Goal: Task Accomplishment & Management: Complete application form

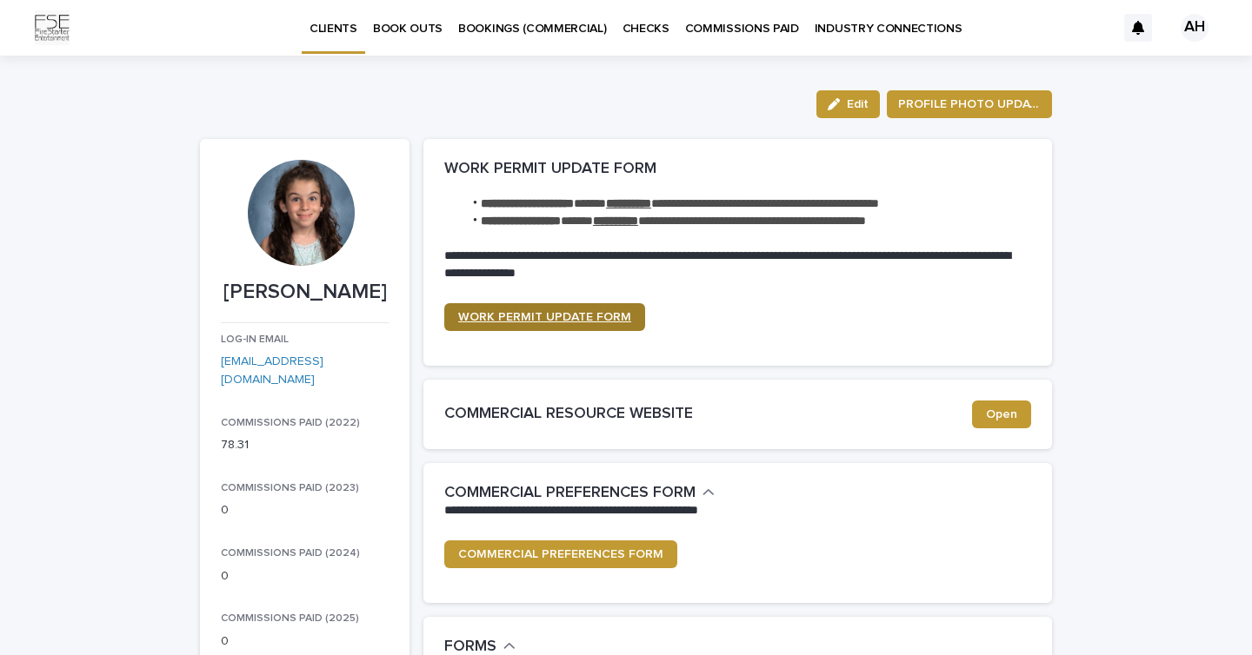
click at [599, 322] on link "WORK PERMIT UPDATE FORM" at bounding box center [544, 317] width 201 height 28
click at [410, 28] on p "BOOK OUTS" at bounding box center [408, 18] width 70 height 37
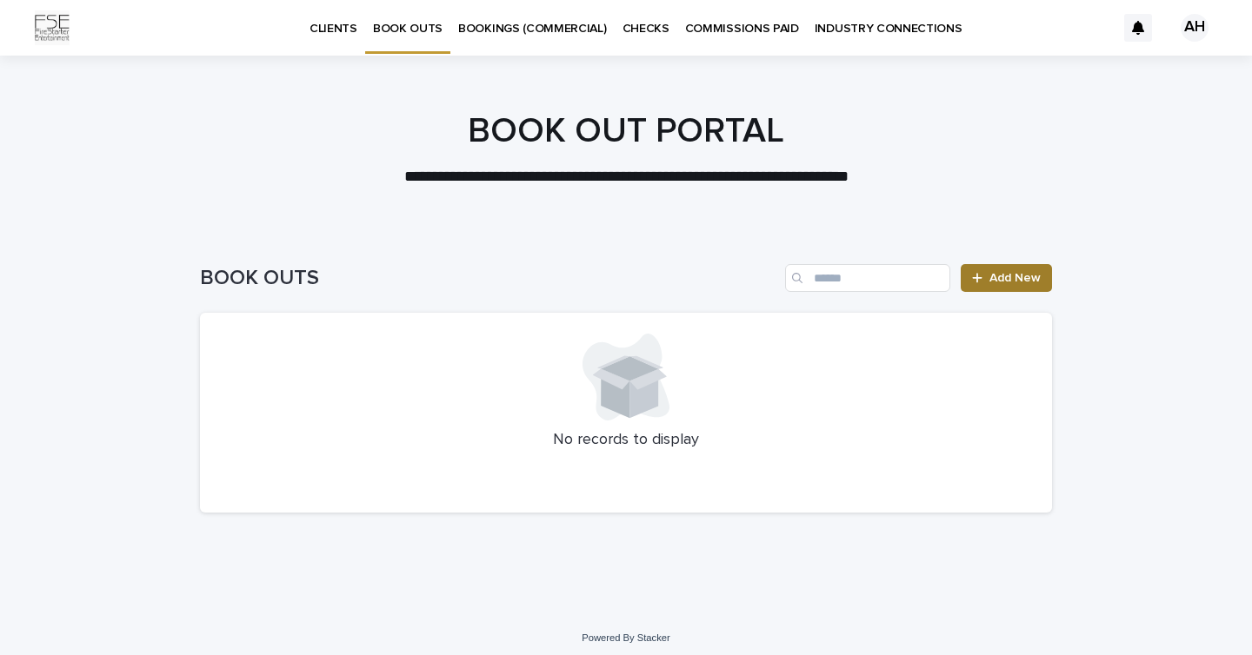
click at [1033, 265] on link "Add New" at bounding box center [1005, 278] width 91 height 28
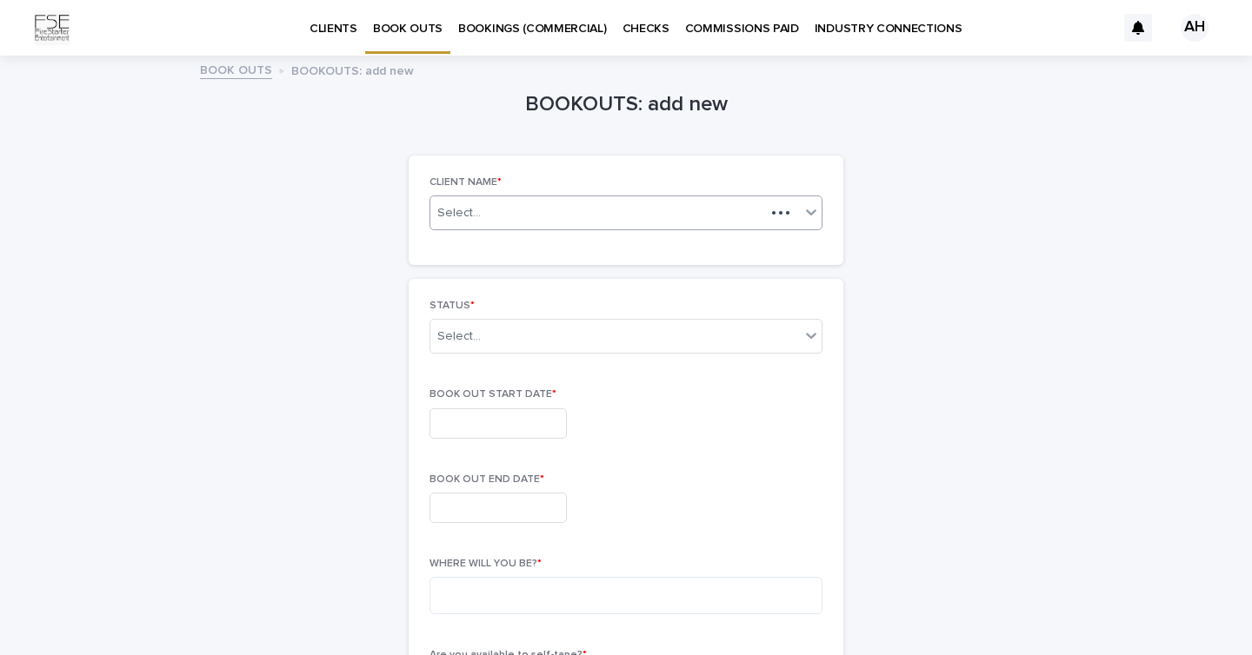
click at [732, 226] on div "Select..." at bounding box center [625, 213] width 393 height 35
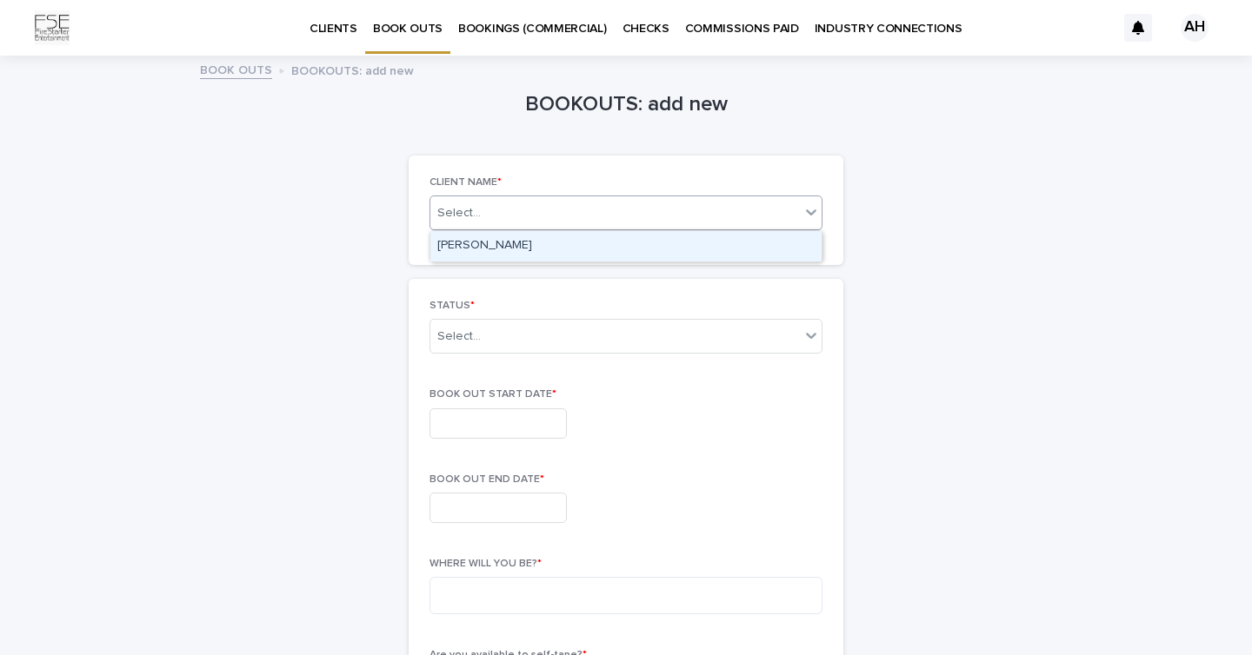
click at [721, 240] on div "[PERSON_NAME]" at bounding box center [625, 246] width 391 height 30
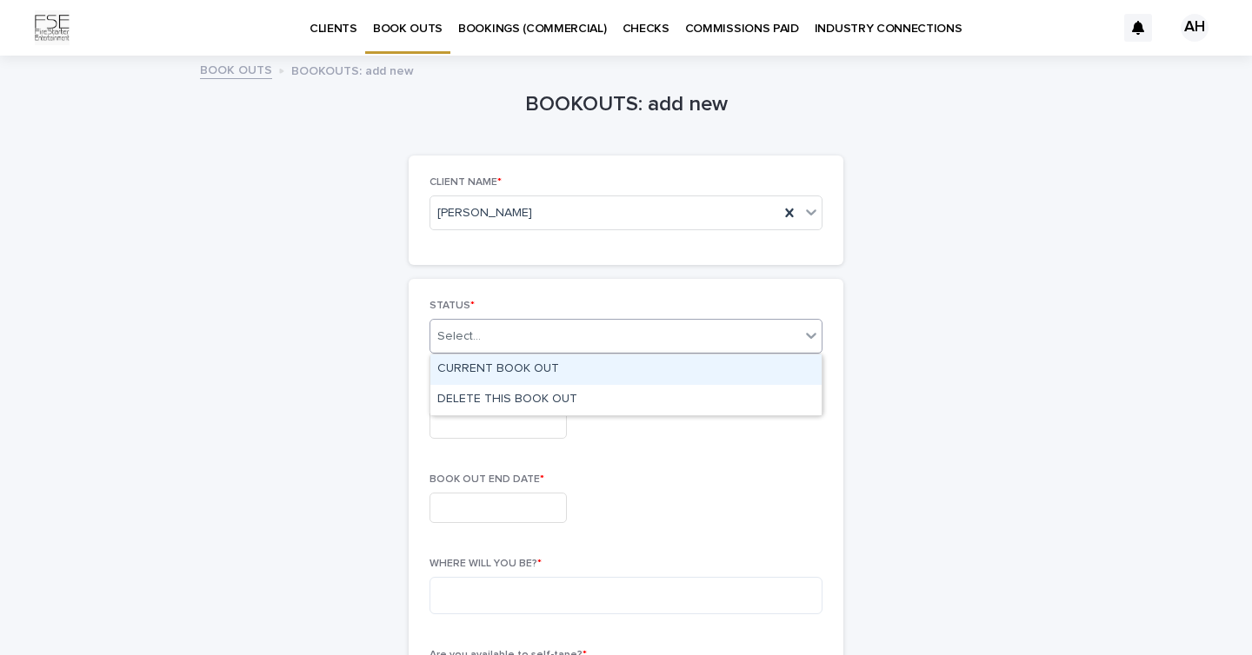
click at [647, 329] on div "Select..." at bounding box center [614, 336] width 369 height 29
click at [609, 375] on div "CURRENT BOOK OUT" at bounding box center [625, 370] width 391 height 30
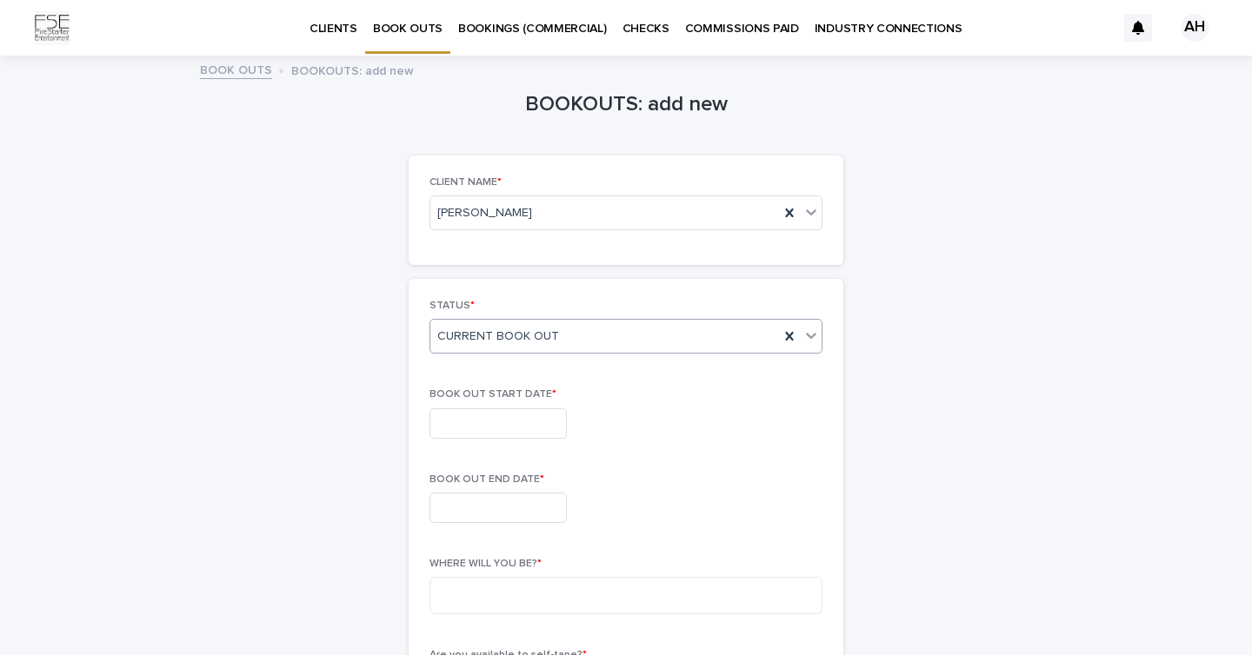
click at [508, 429] on input "text" at bounding box center [497, 424] width 137 height 30
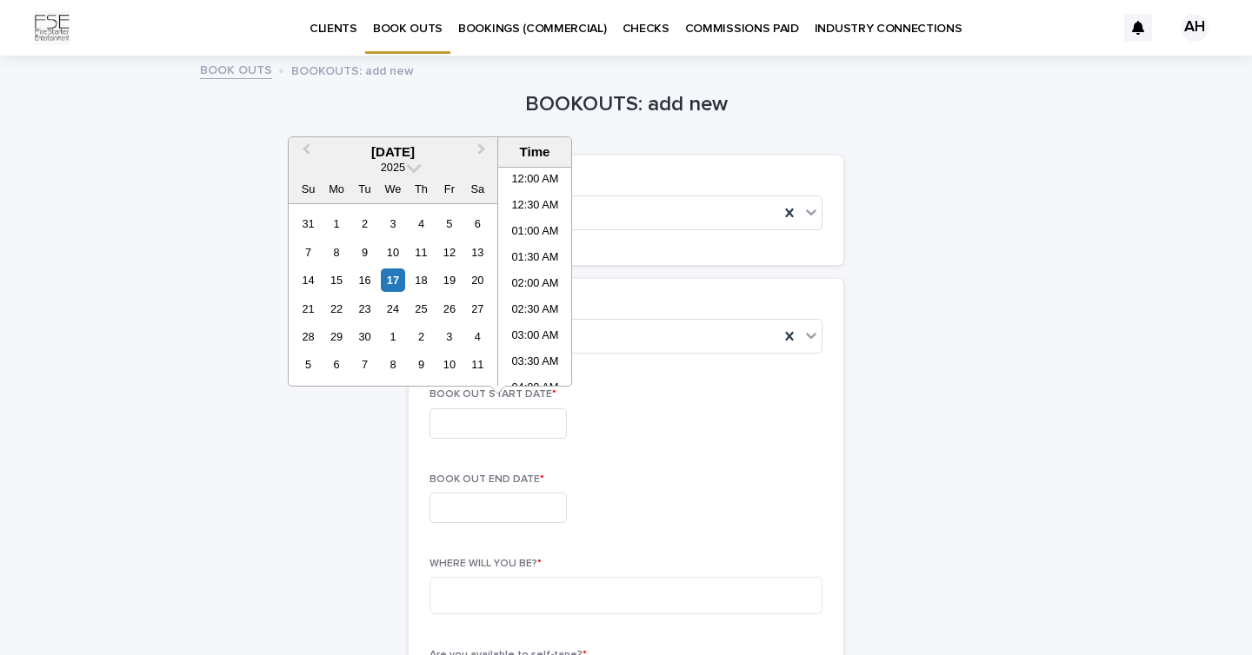
scroll to position [373, 0]
click at [425, 273] on div "18" at bounding box center [420, 280] width 23 height 23
type input "**********"
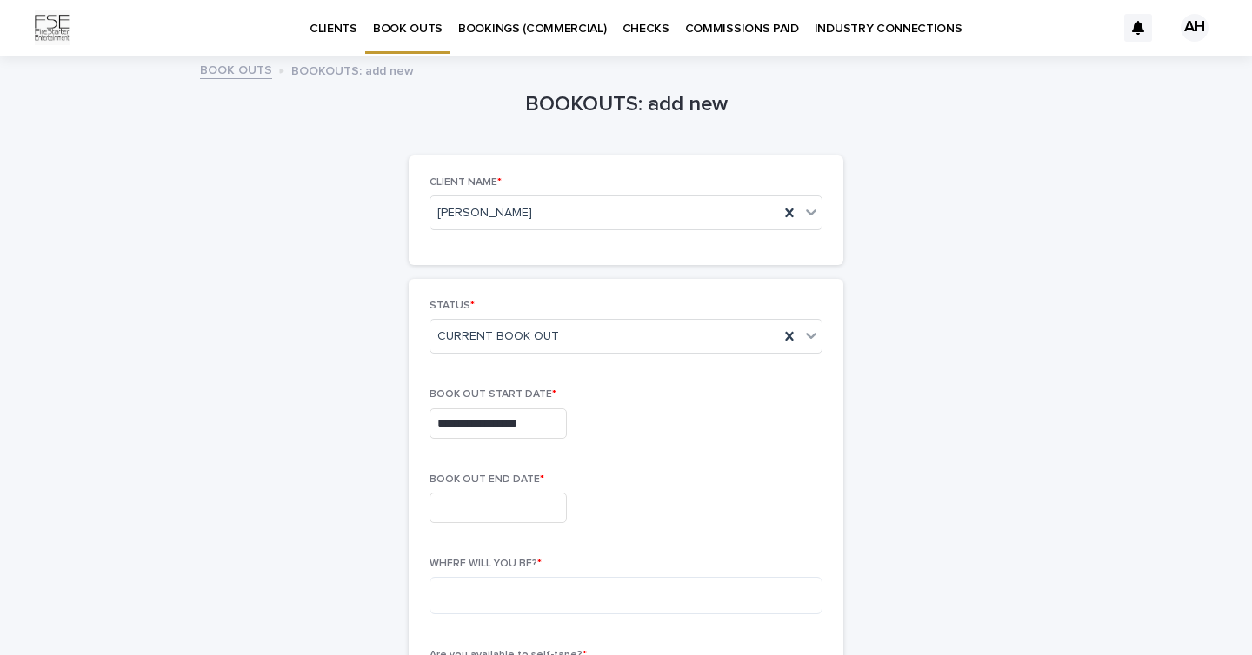
click at [530, 523] on div "BOOK OUT END DATE *" at bounding box center [625, 505] width 393 height 63
click at [535, 508] on input "text" at bounding box center [497, 508] width 137 height 30
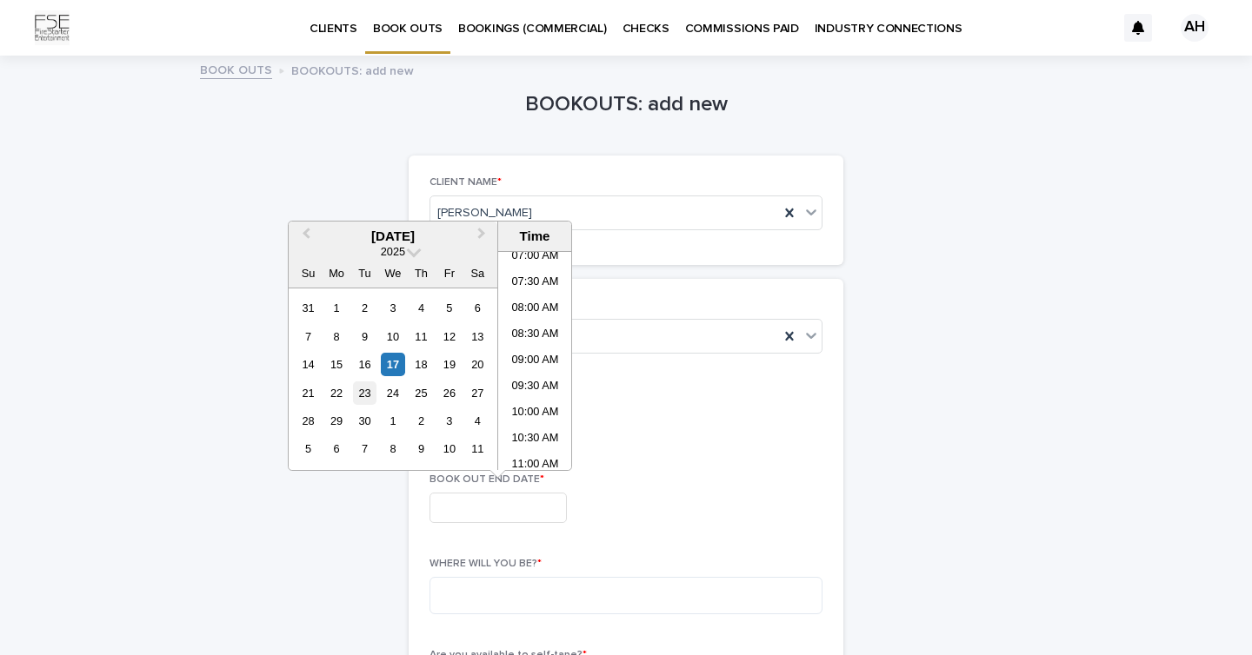
drag, startPoint x: 331, startPoint y: 386, endPoint x: 355, endPoint y: 394, distance: 24.7
click at [356, 395] on div "21 22 23 24 25 26 27" at bounding box center [392, 393] width 197 height 28
click at [355, 394] on div "23" at bounding box center [364, 393] width 23 height 23
click at [343, 388] on div "22" at bounding box center [335, 393] width 23 height 23
type input "**********"
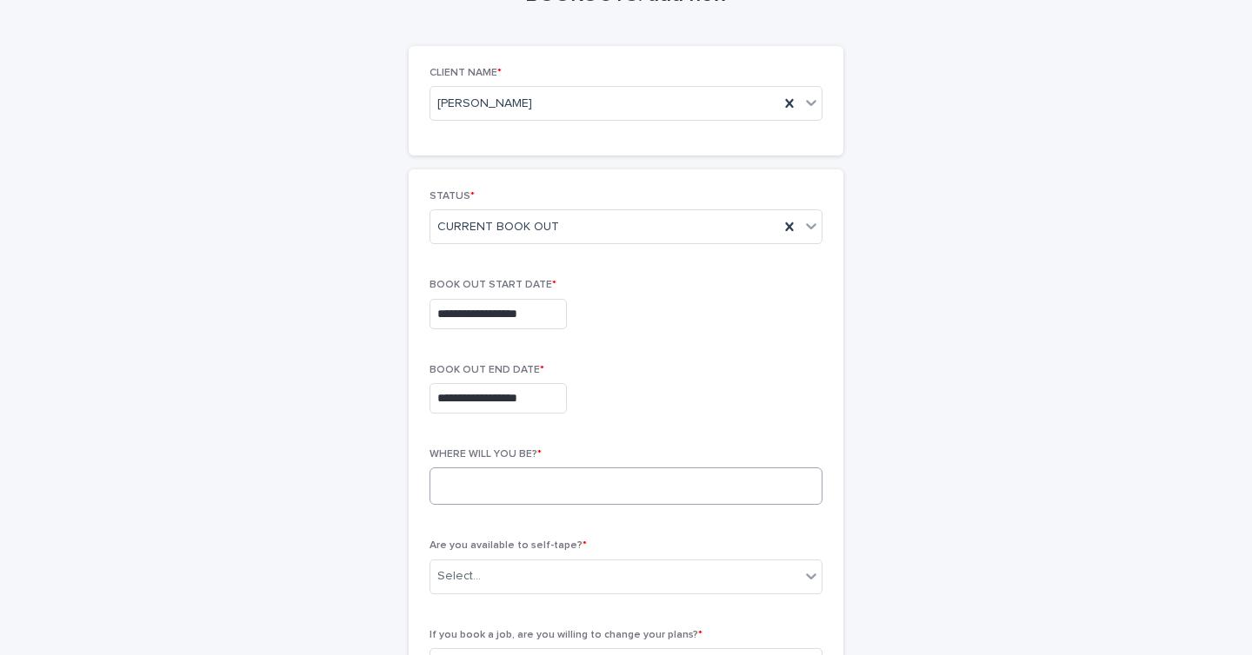
scroll to position [117, 0]
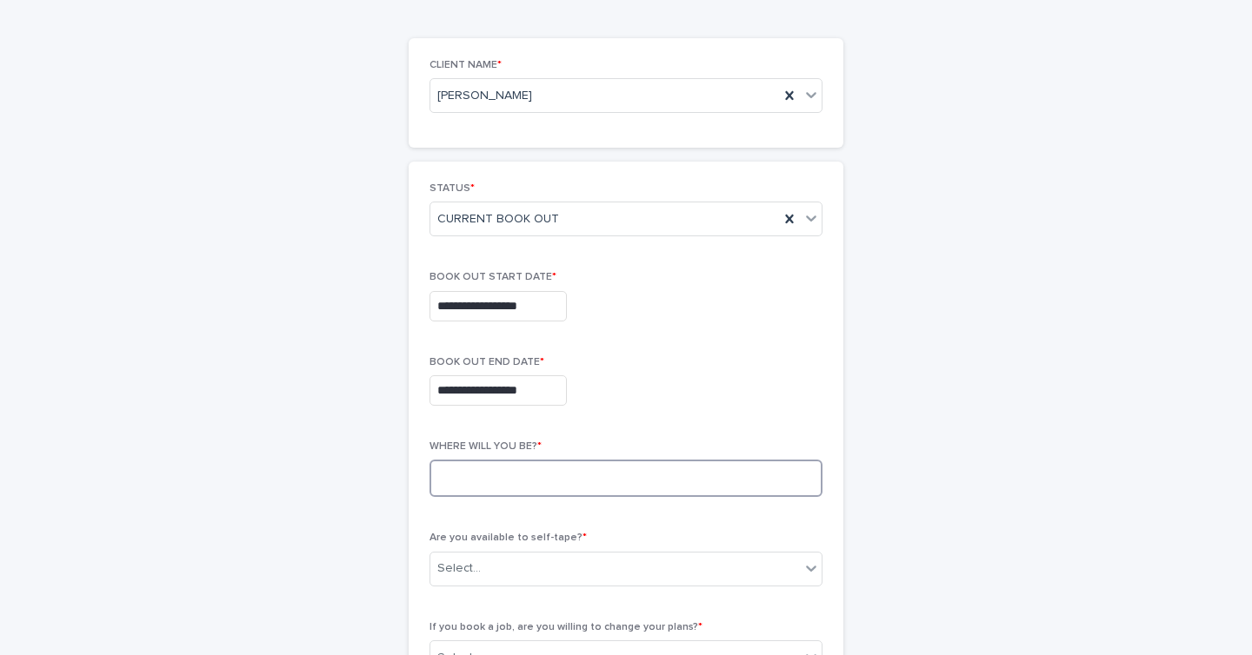
click at [566, 476] on textarea at bounding box center [625, 478] width 393 height 37
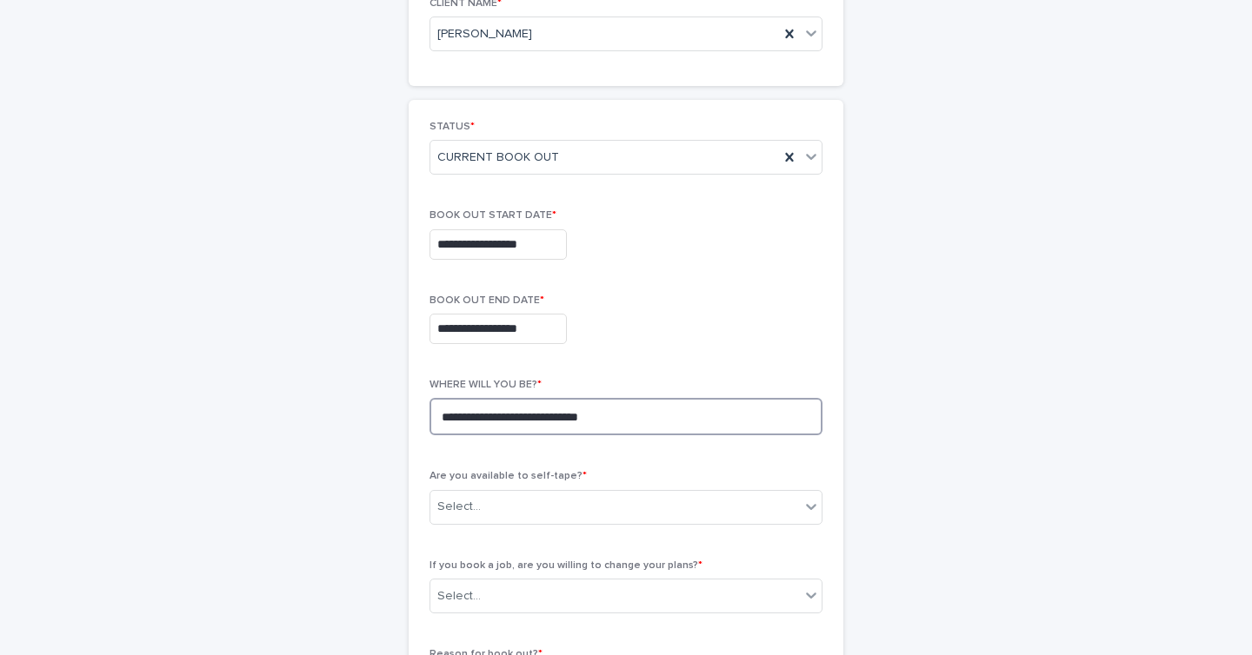
scroll to position [208, 0]
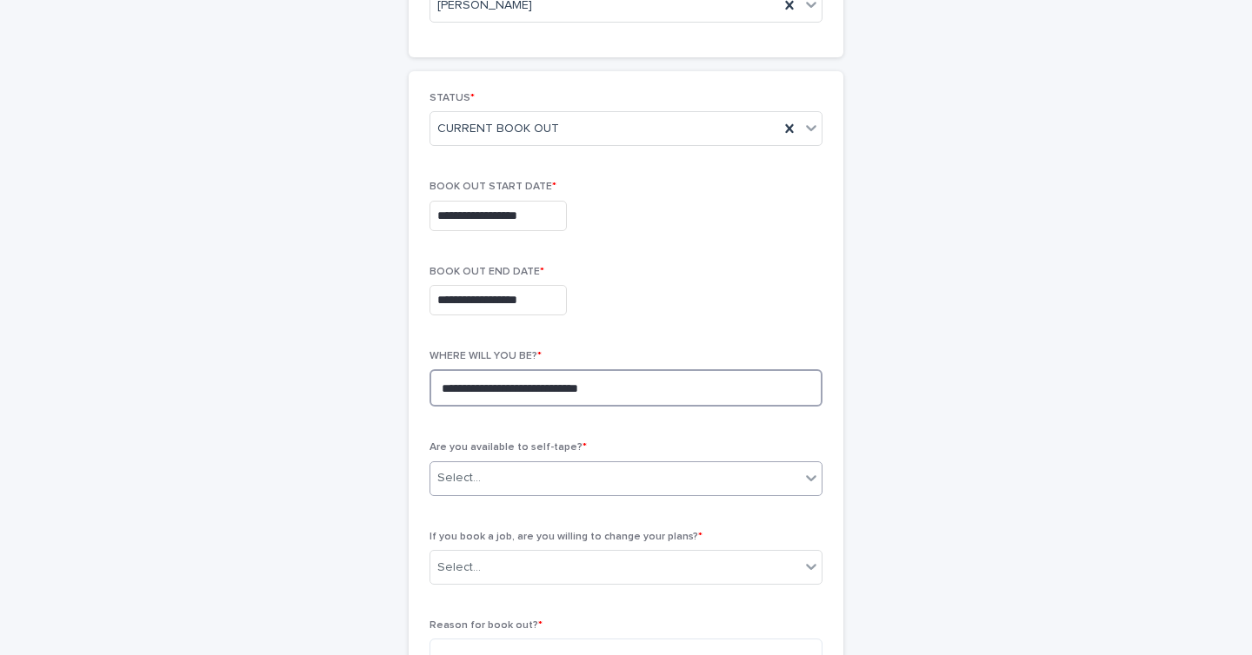
type textarea "**********"
click at [499, 468] on div "Select..." at bounding box center [614, 478] width 369 height 29
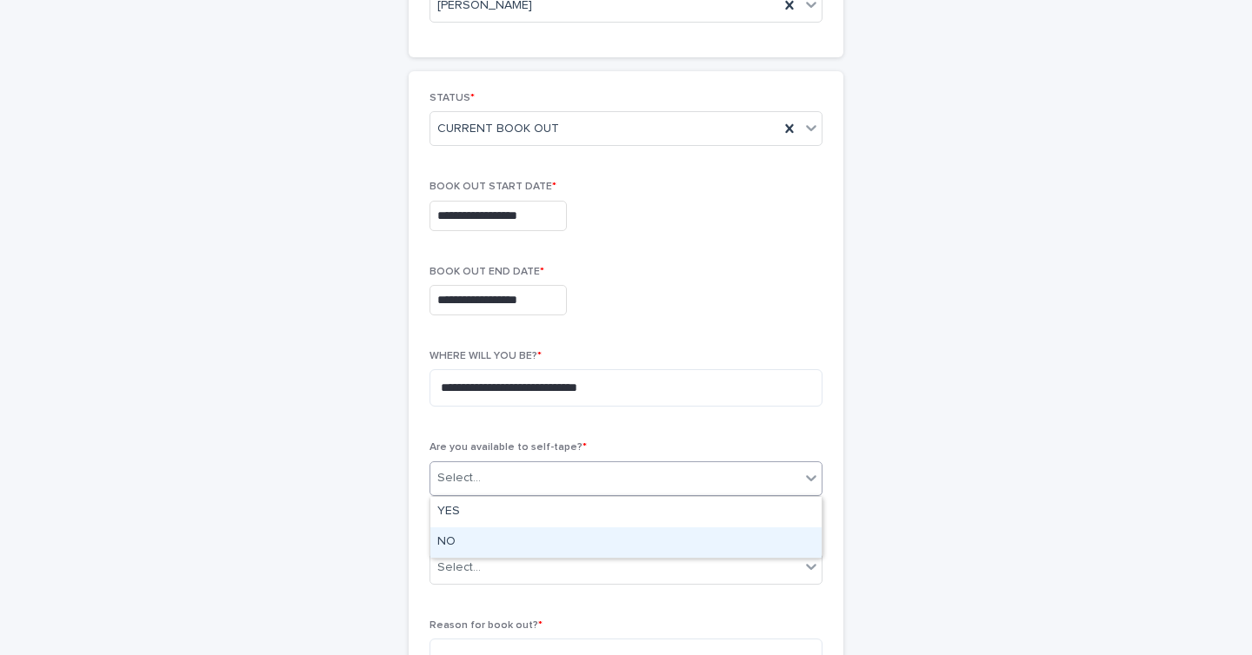
click at [484, 535] on div "NO" at bounding box center [625, 543] width 391 height 30
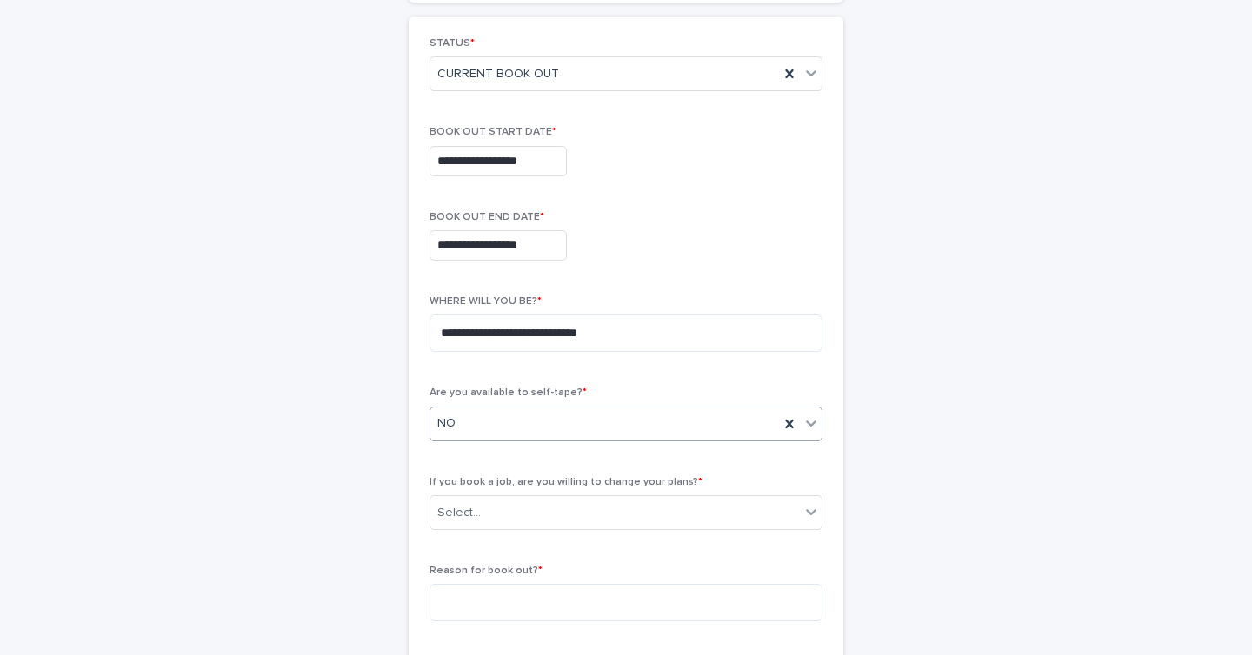
scroll to position [295, 0]
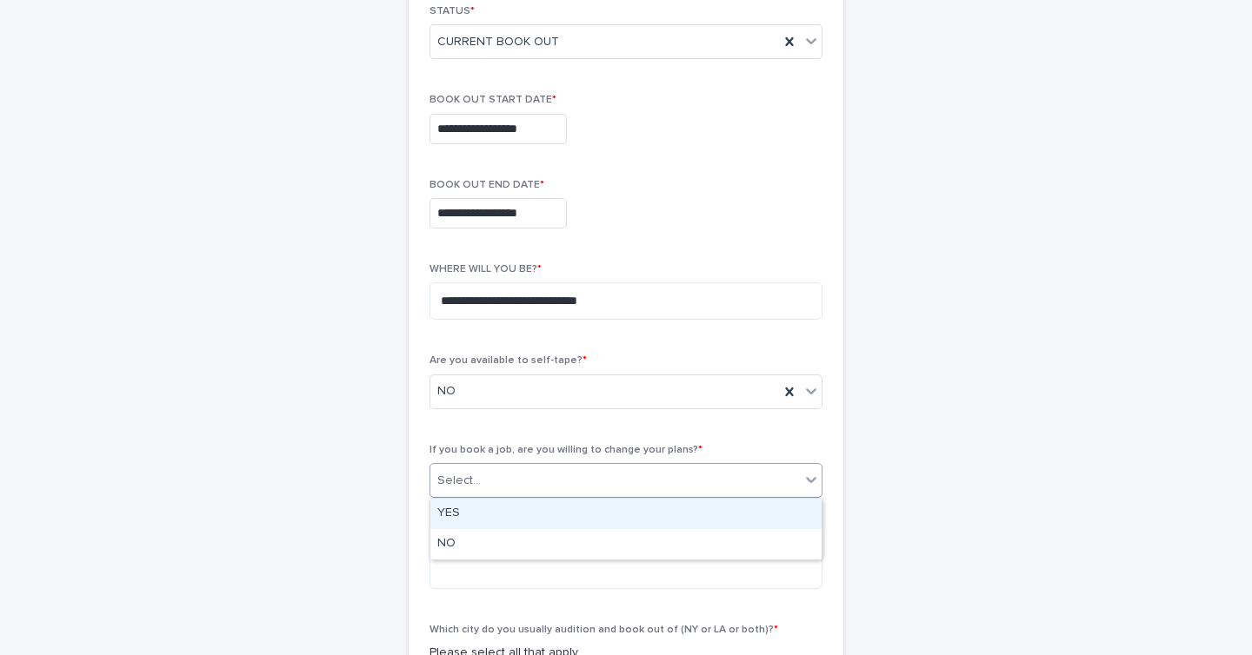
click at [470, 472] on div "Select..." at bounding box center [458, 481] width 43 height 18
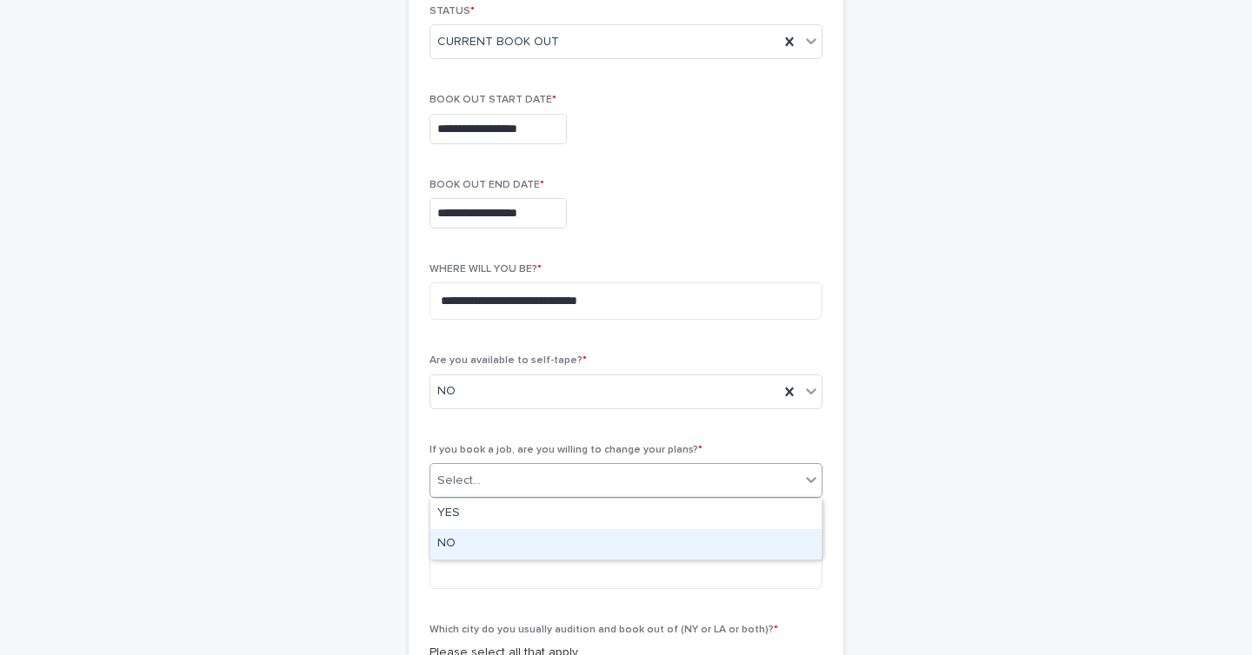
click at [466, 546] on div "NO" at bounding box center [625, 544] width 391 height 30
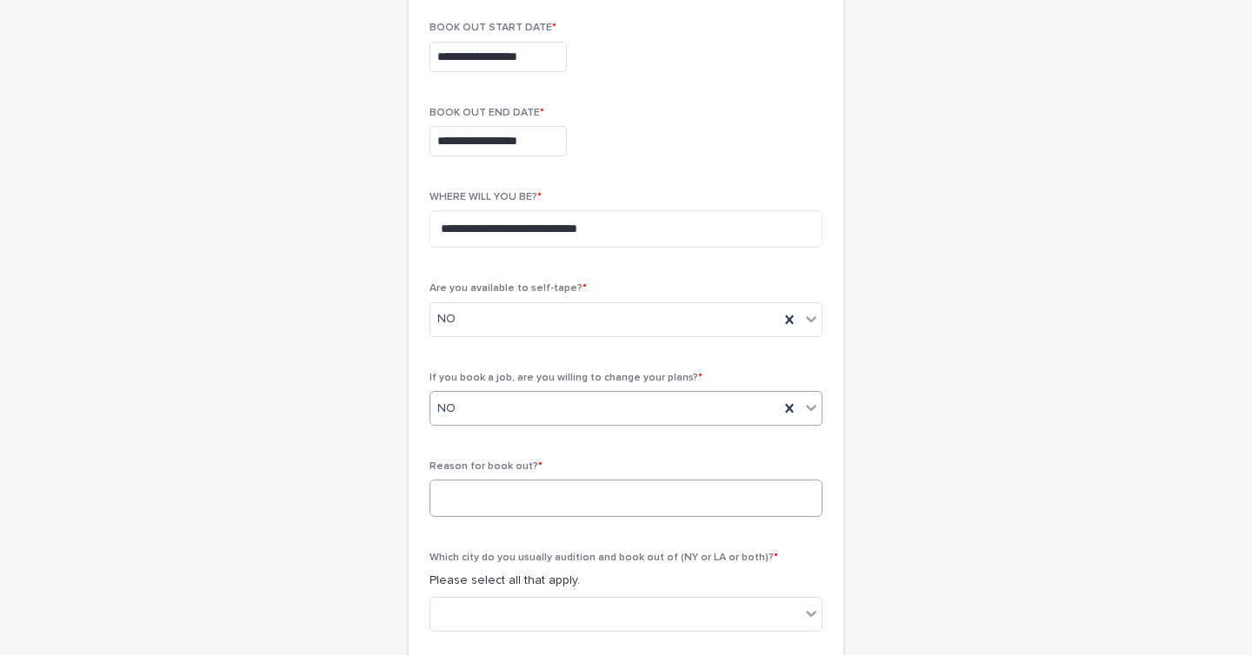
scroll to position [382, 0]
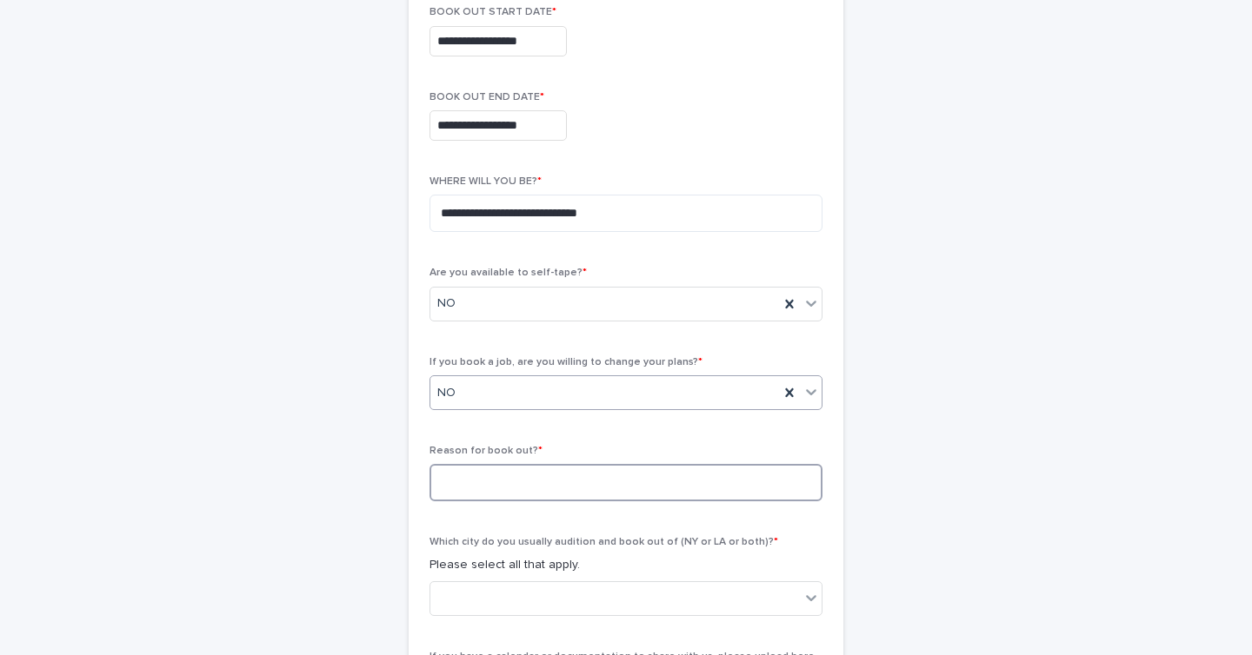
click at [469, 475] on textarea at bounding box center [625, 482] width 393 height 37
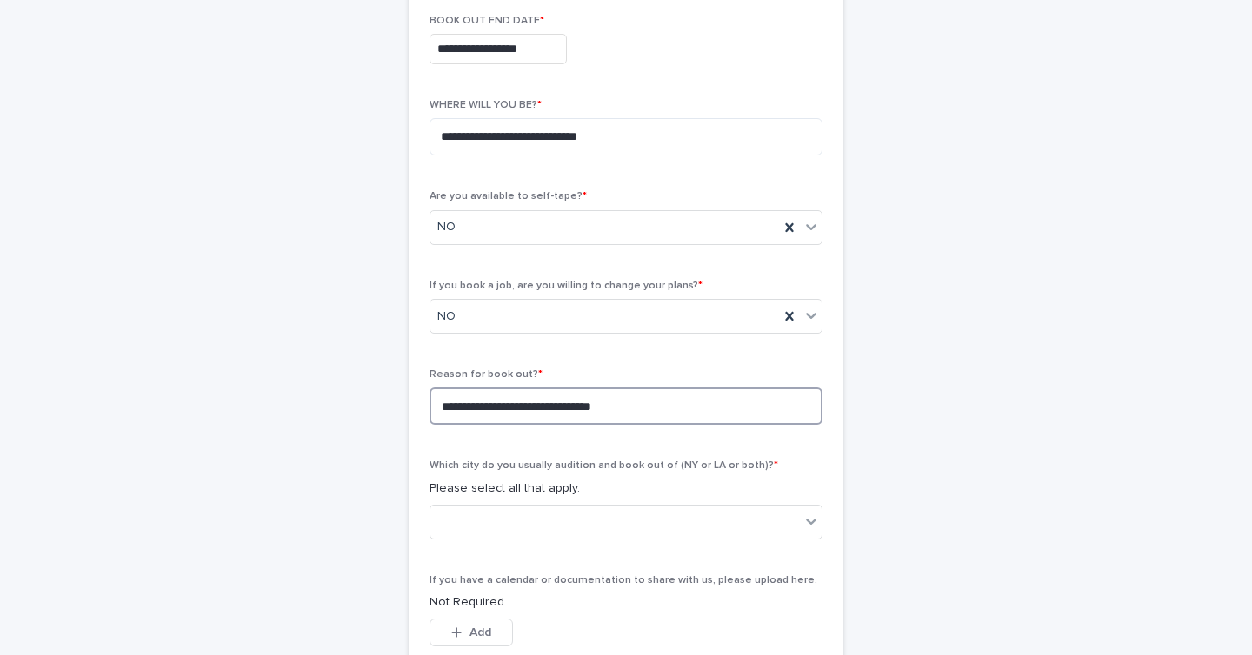
scroll to position [489, 0]
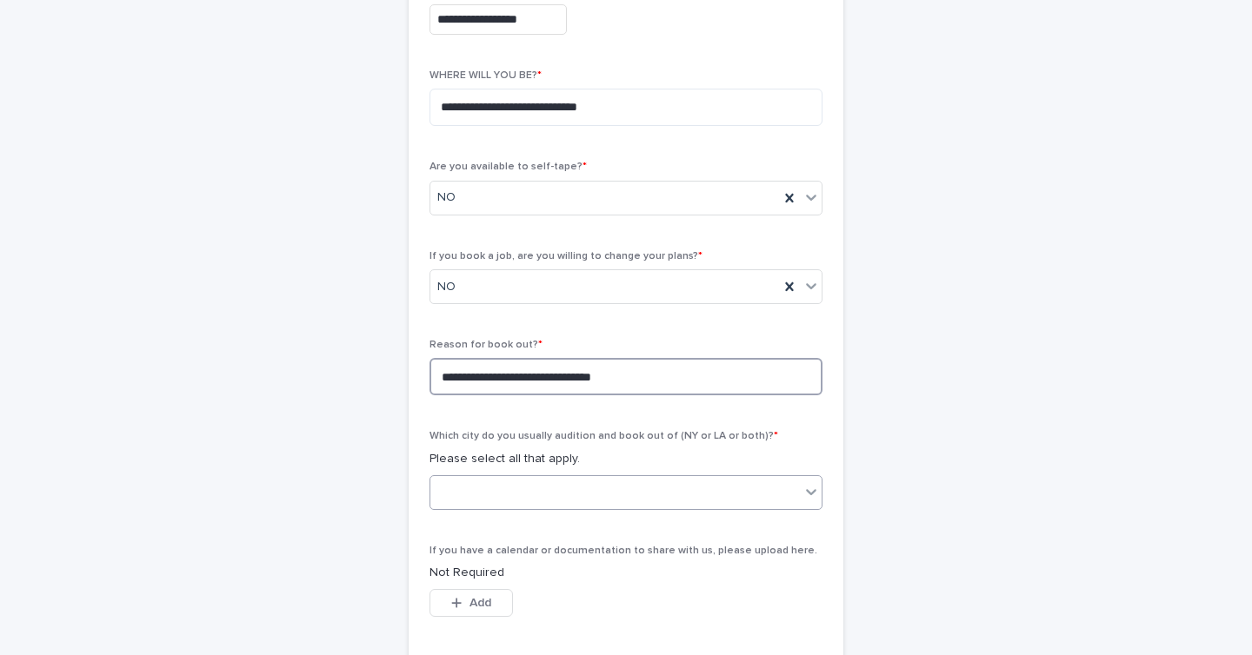
type textarea "**********"
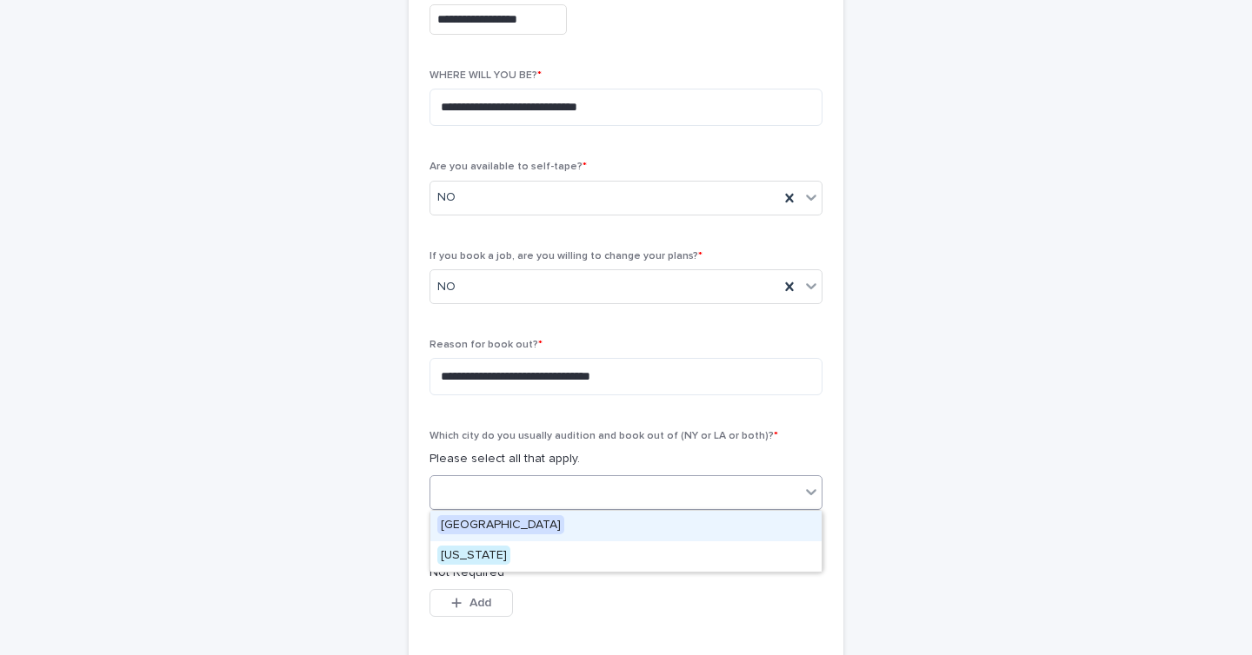
click at [480, 478] on div at bounding box center [614, 492] width 369 height 29
click at [481, 523] on span "[GEOGRAPHIC_DATA]" at bounding box center [500, 524] width 127 height 19
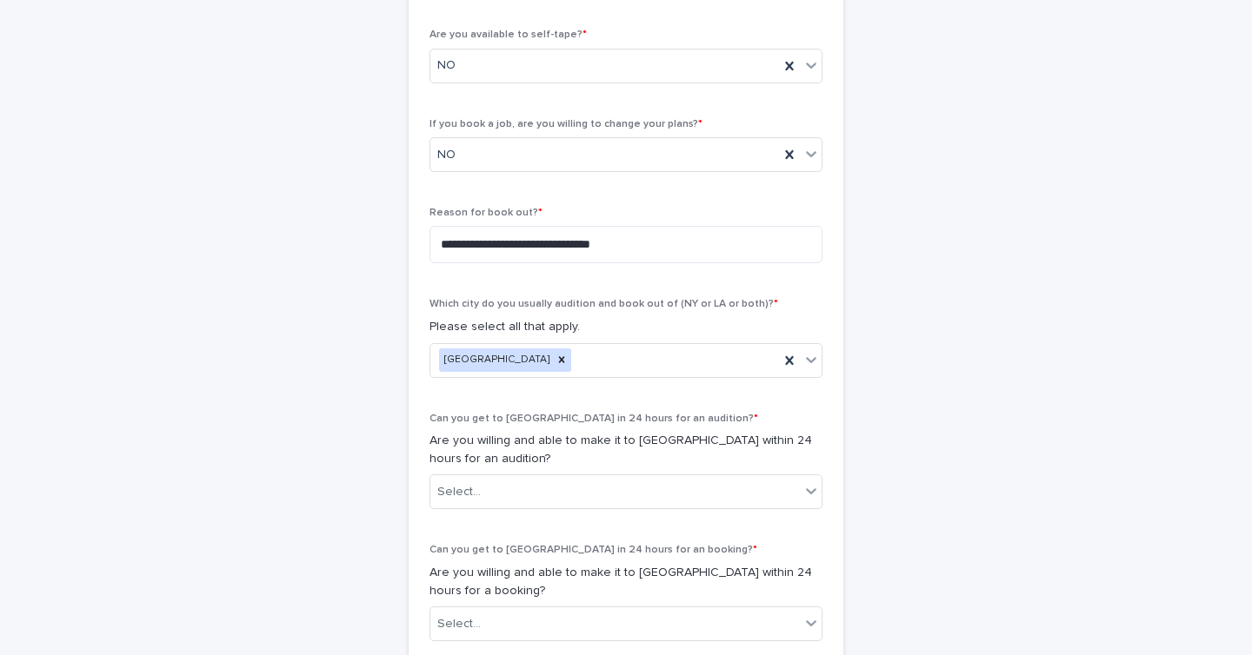
click at [324, 434] on div "**********" at bounding box center [626, 193] width 852 height 1512
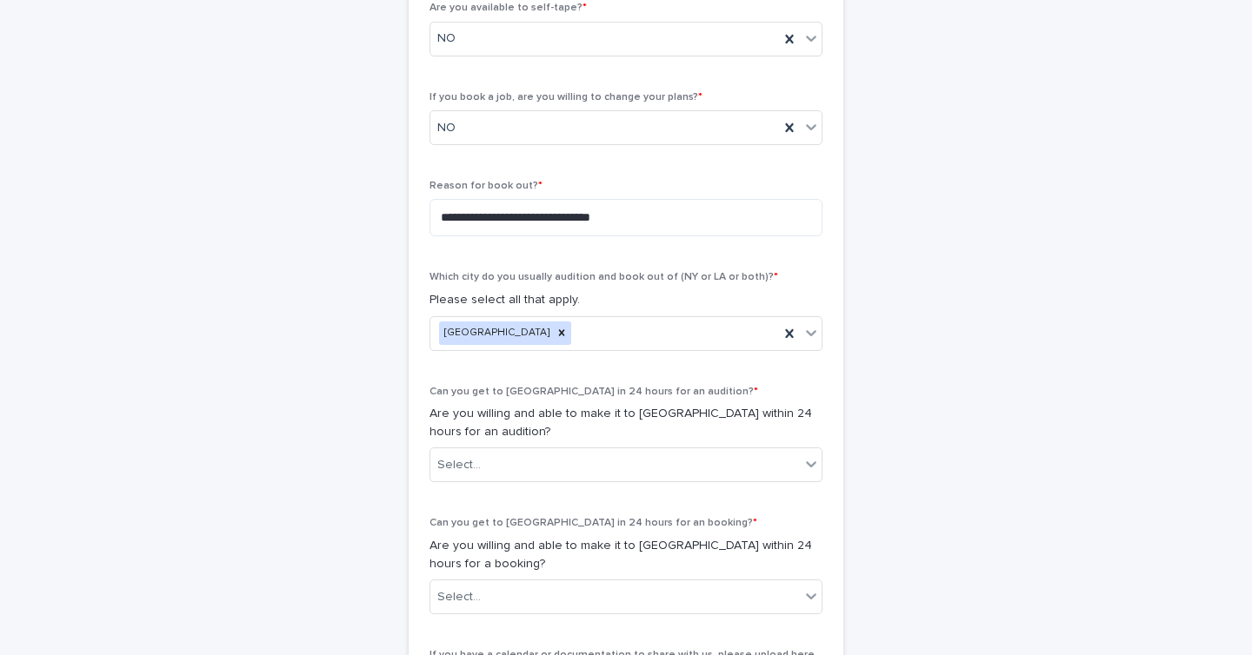
scroll to position [658, 0]
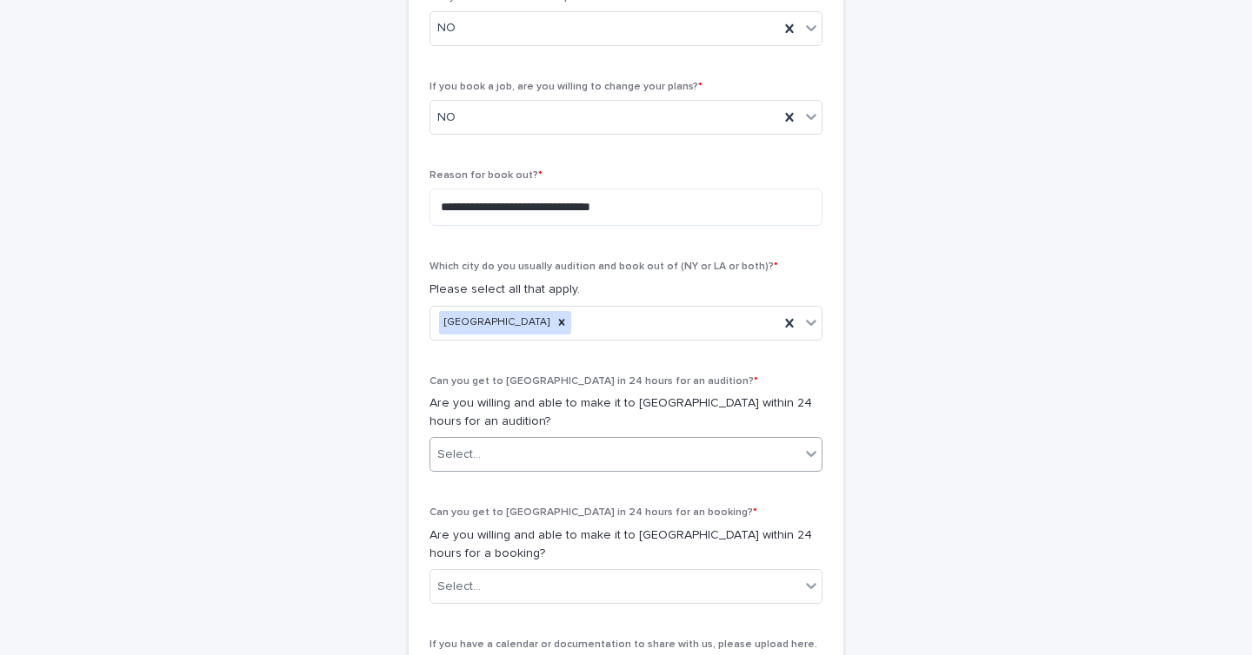
click at [482, 446] on div at bounding box center [483, 455] width 2 height 18
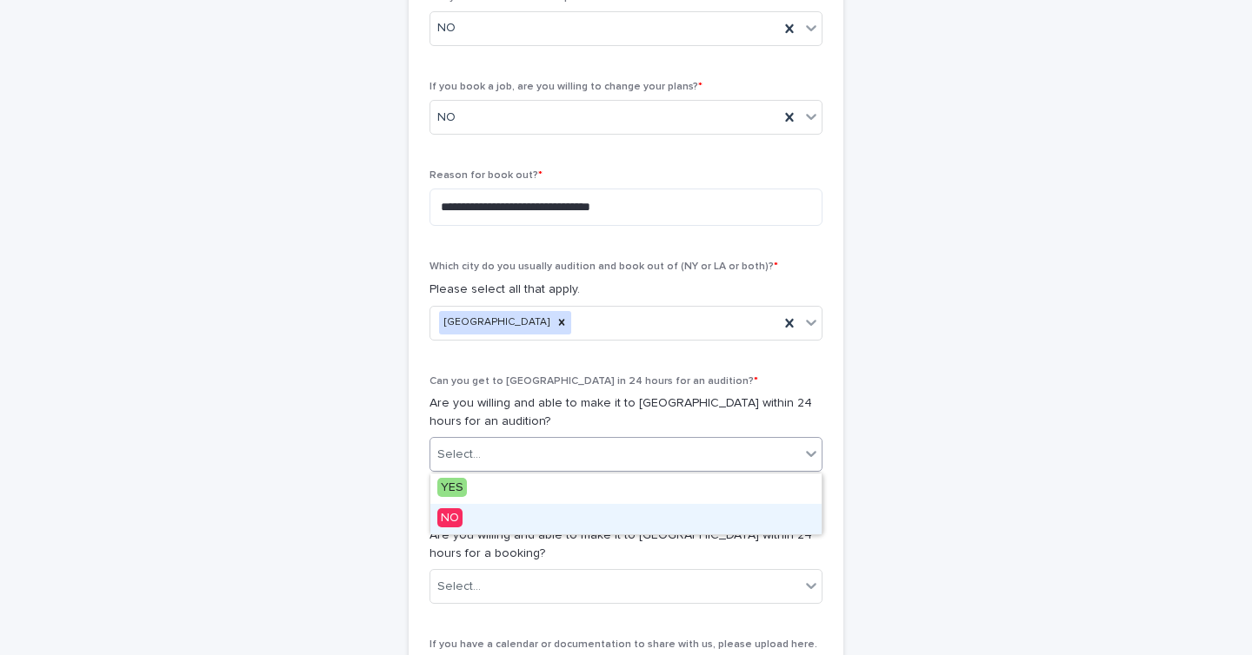
click at [460, 508] on span "NO" at bounding box center [449, 517] width 25 height 19
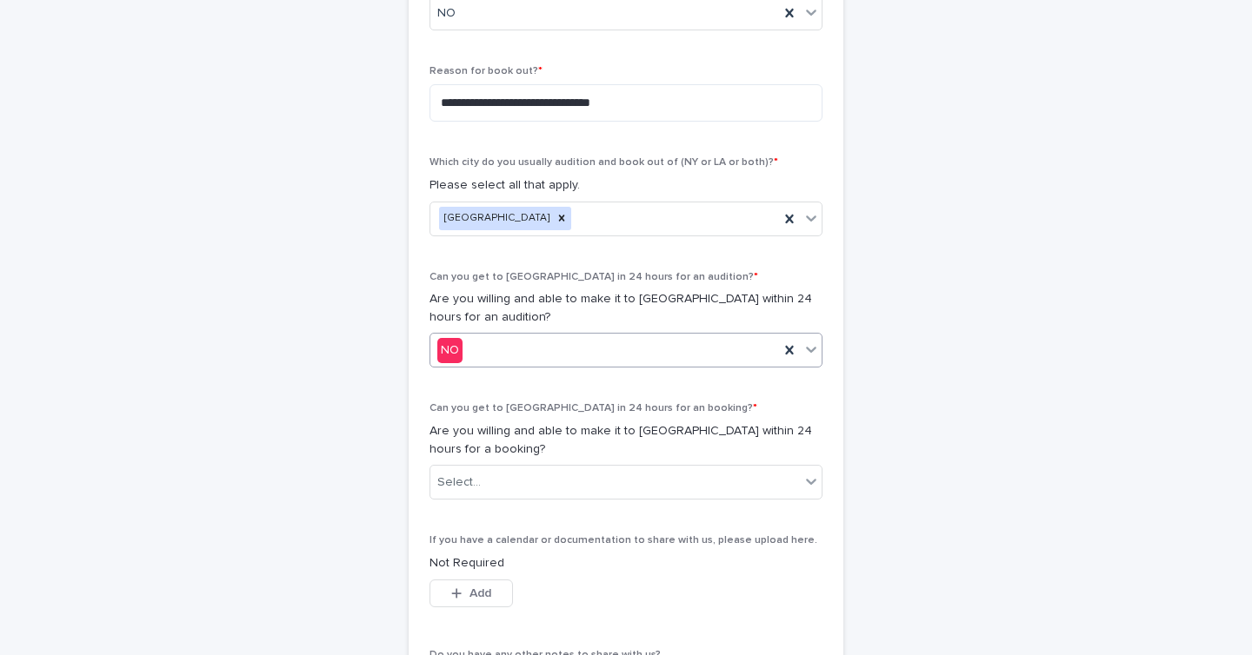
scroll to position [831, 0]
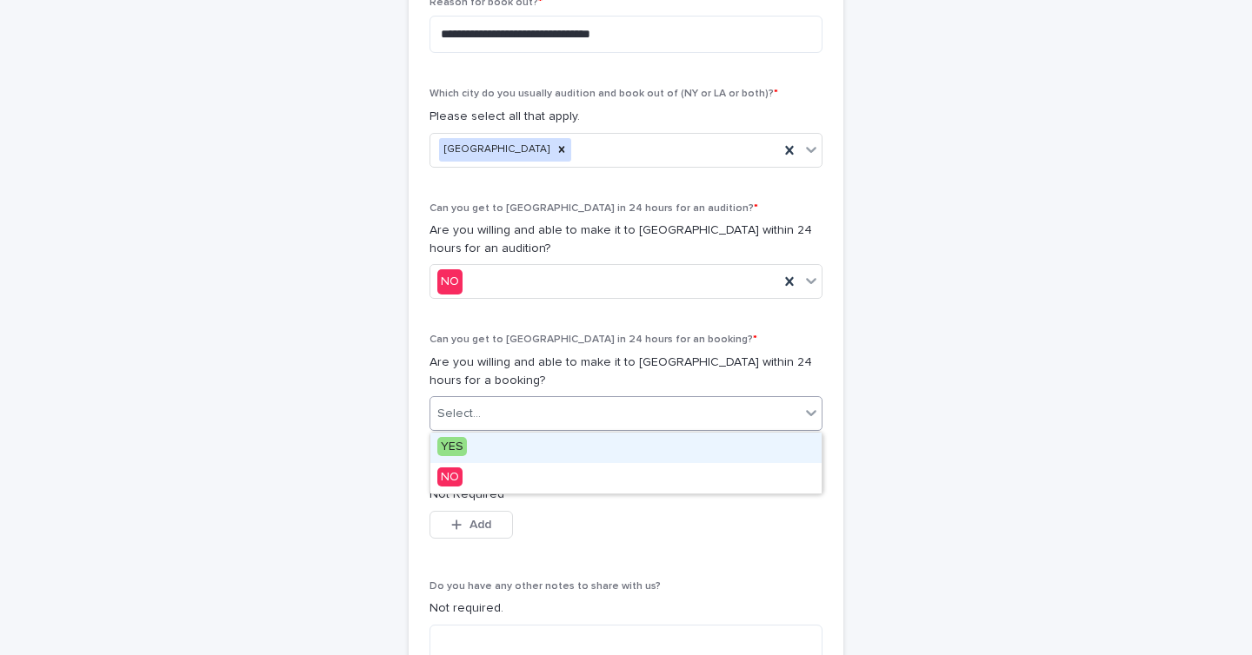
click at [482, 401] on div "Select..." at bounding box center [614, 414] width 369 height 29
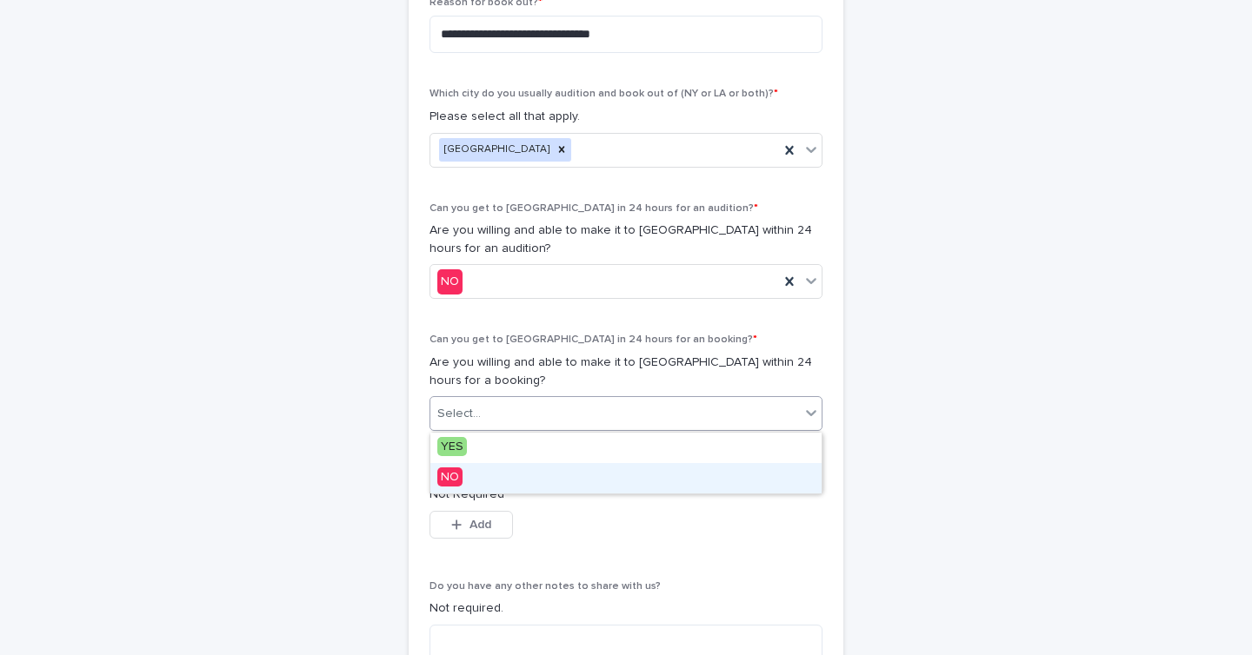
click at [451, 475] on span "NO" at bounding box center [449, 477] width 25 height 19
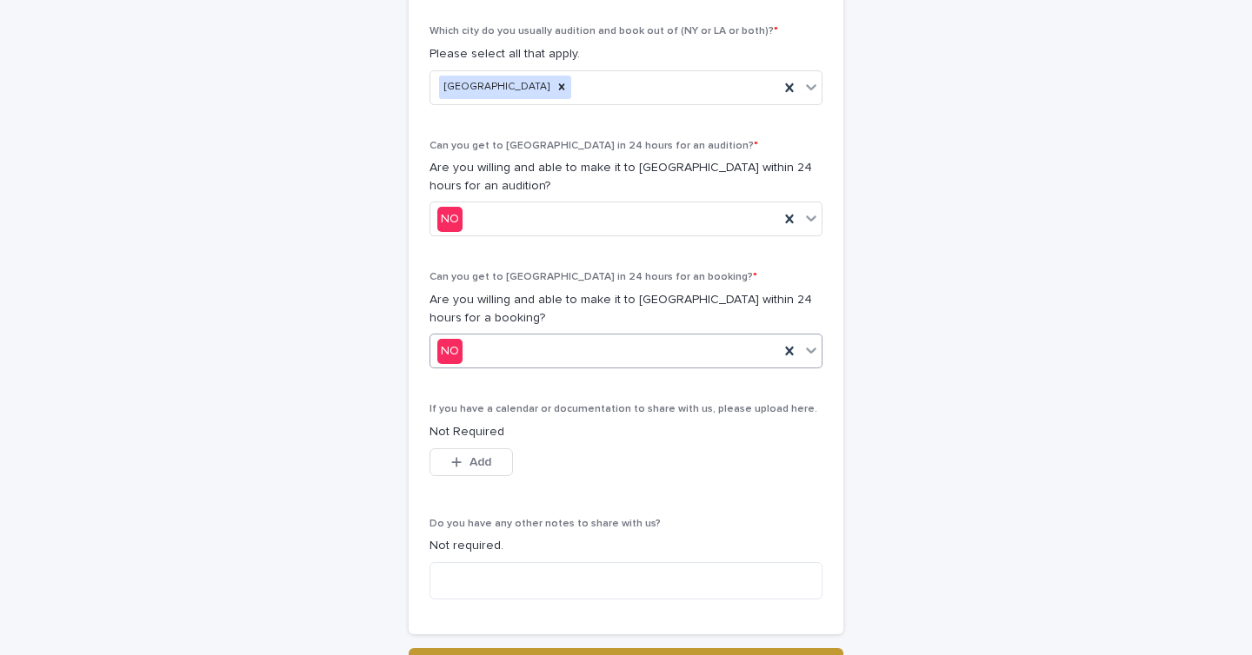
scroll to position [910, 0]
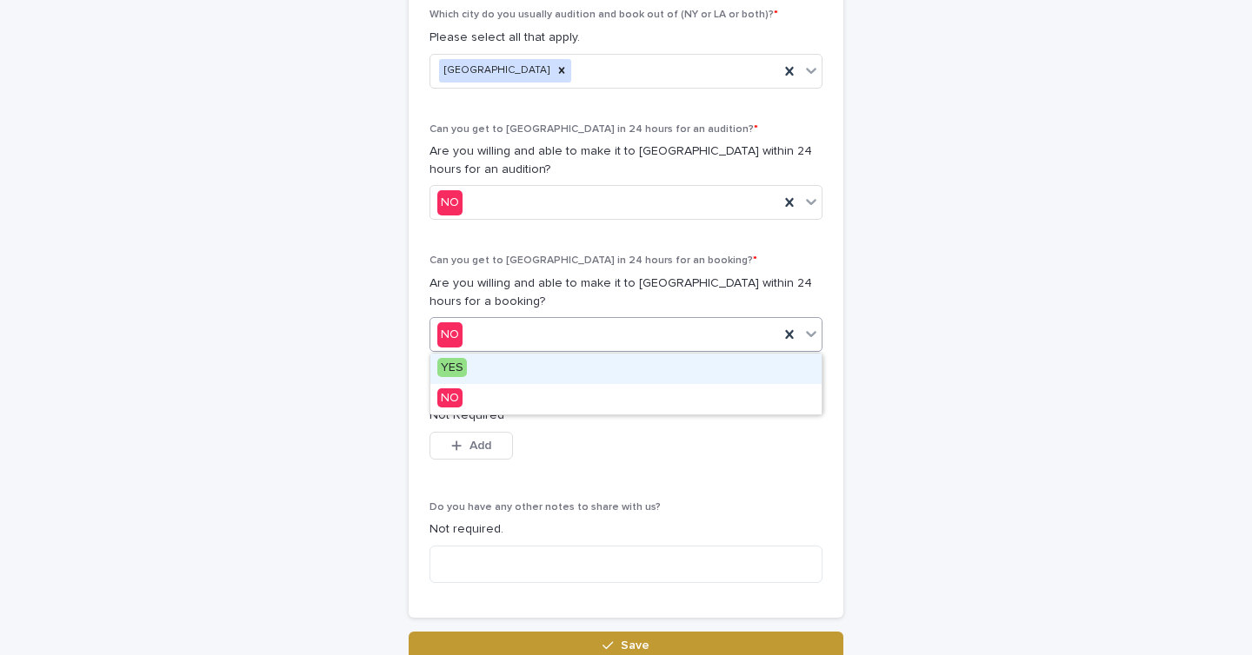
click at [553, 336] on div "NO" at bounding box center [604, 335] width 349 height 29
click at [528, 361] on div "YES" at bounding box center [625, 369] width 391 height 30
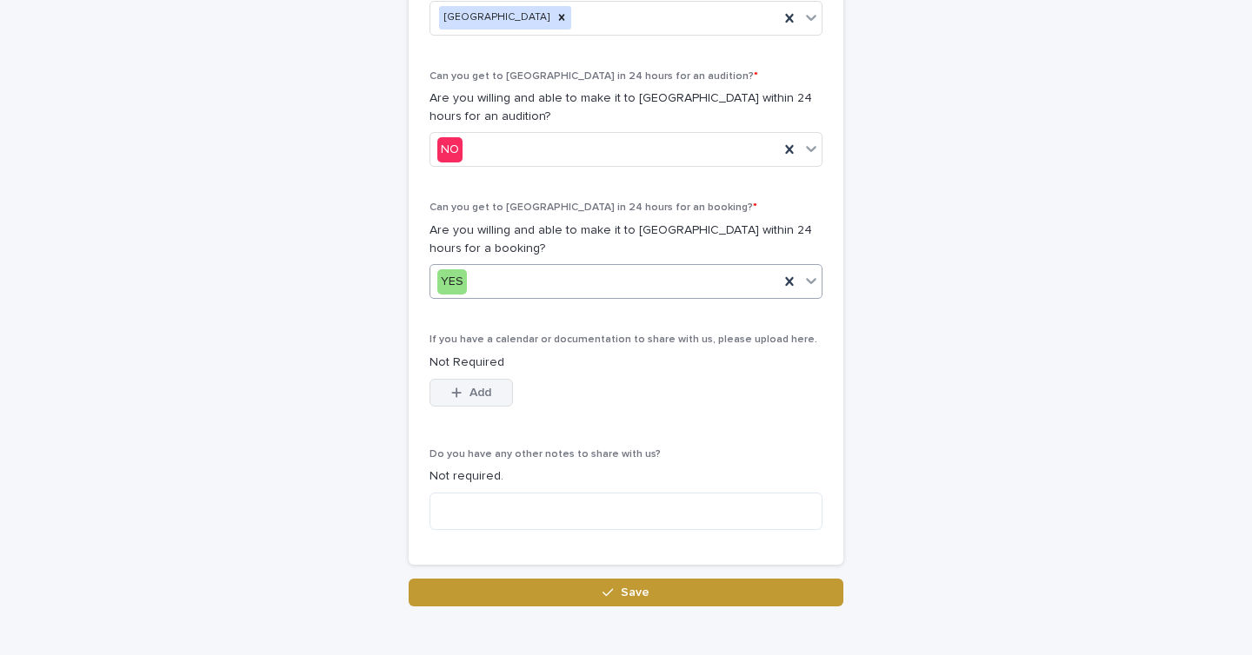
scroll to position [972, 0]
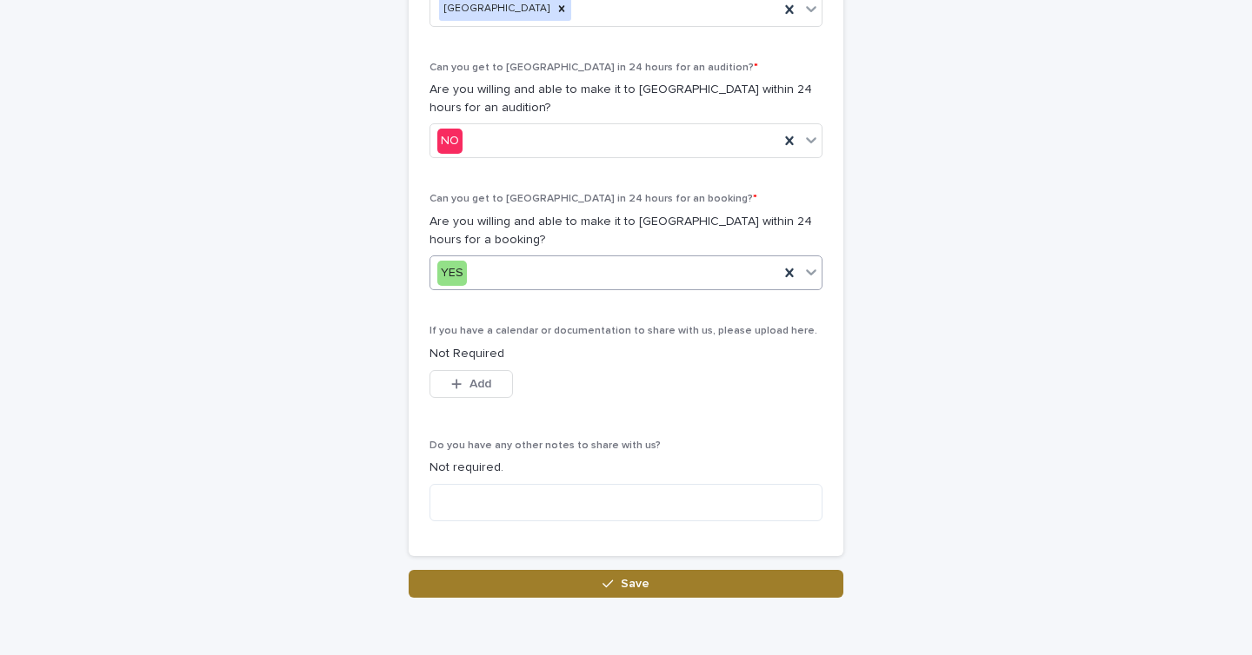
click at [505, 584] on button "Save" at bounding box center [626, 584] width 435 height 28
